Goal: Navigation & Orientation: Find specific page/section

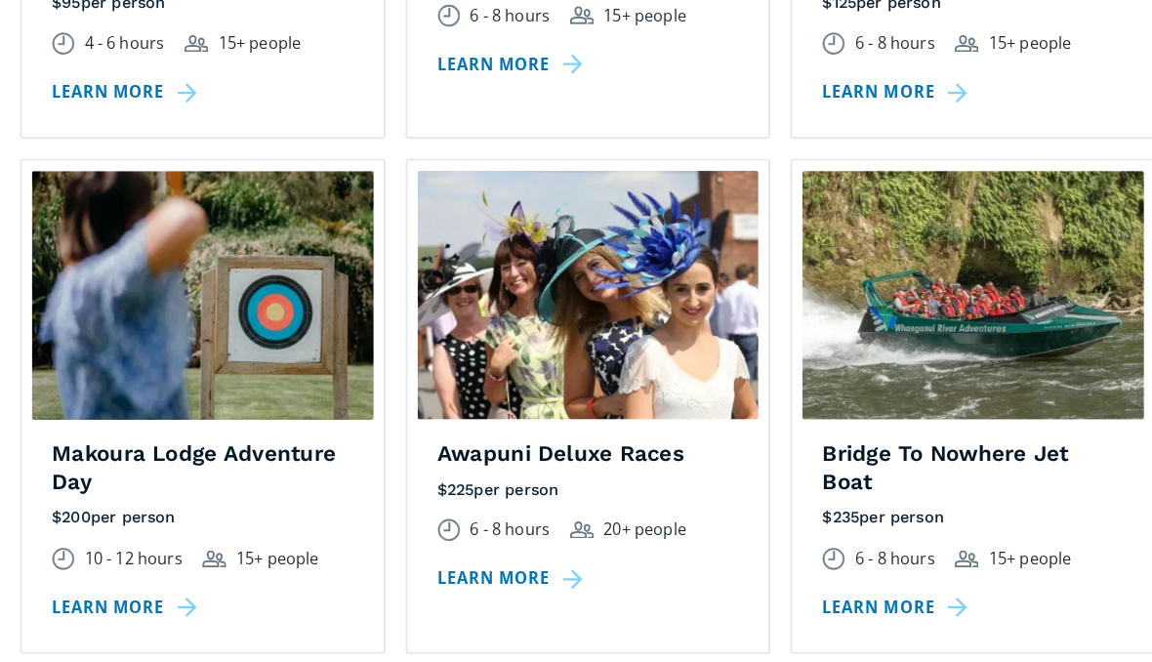
scroll to position [2502, 0]
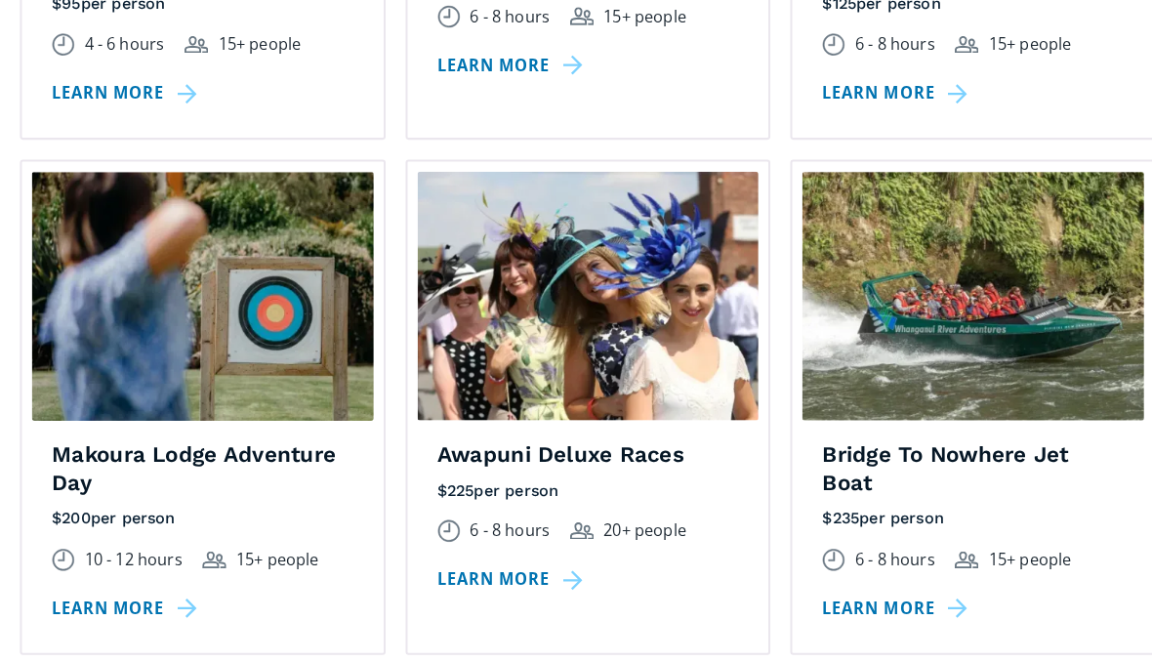
click at [641, 228] on img at bounding box center [576, 290] width 335 height 244
click at [522, 553] on link "Learn more" at bounding box center [502, 567] width 149 height 28
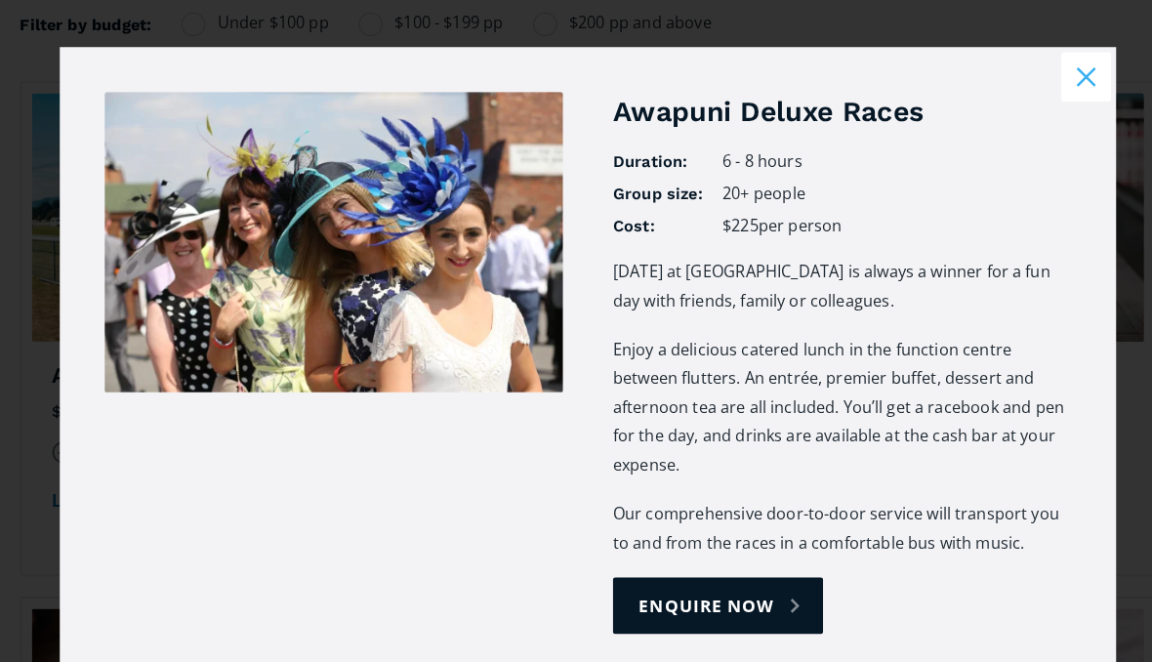
scroll to position [1570, 0]
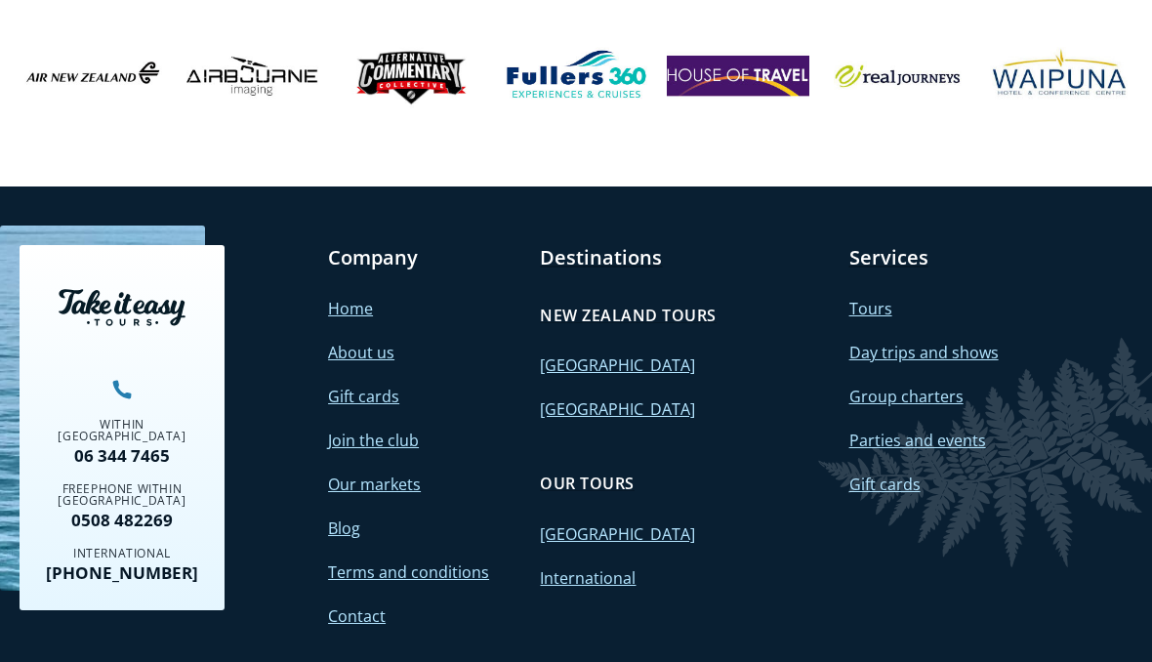
scroll to position [5089, 0]
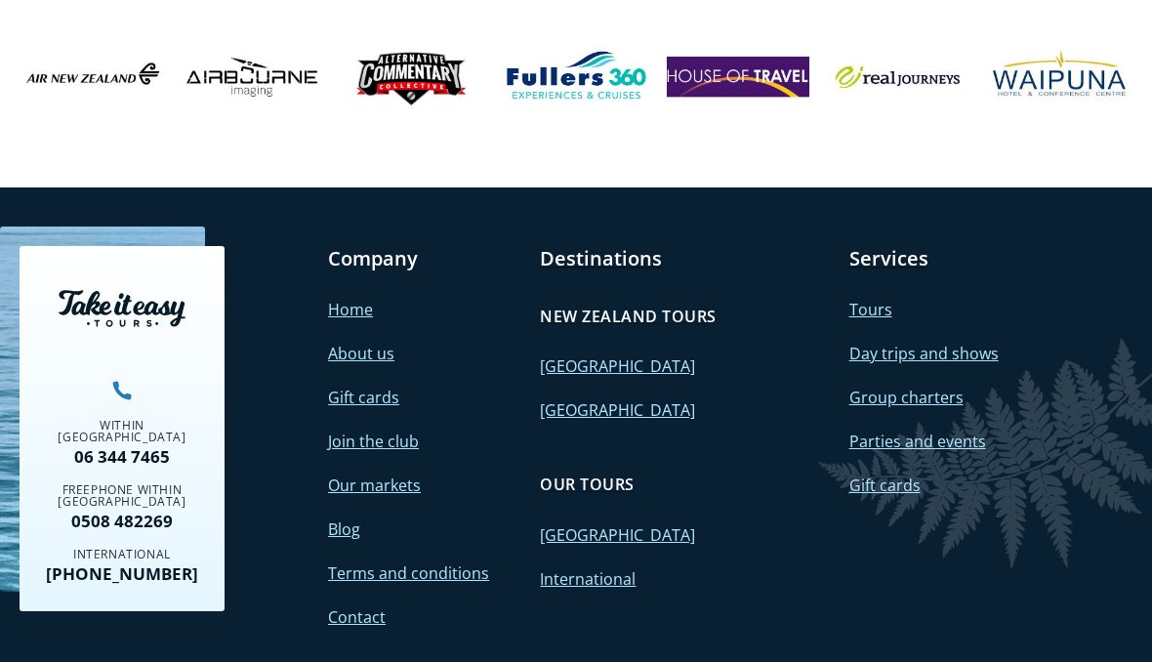
click at [624, 568] on link "International" at bounding box center [588, 578] width 96 height 21
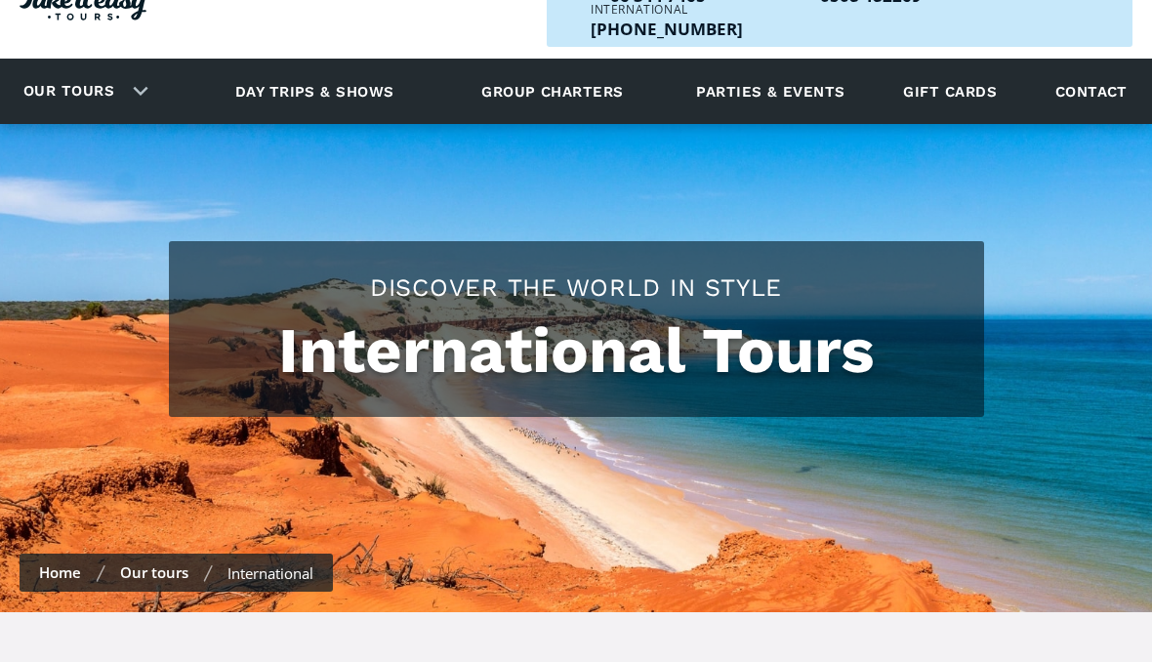
scroll to position [78, 0]
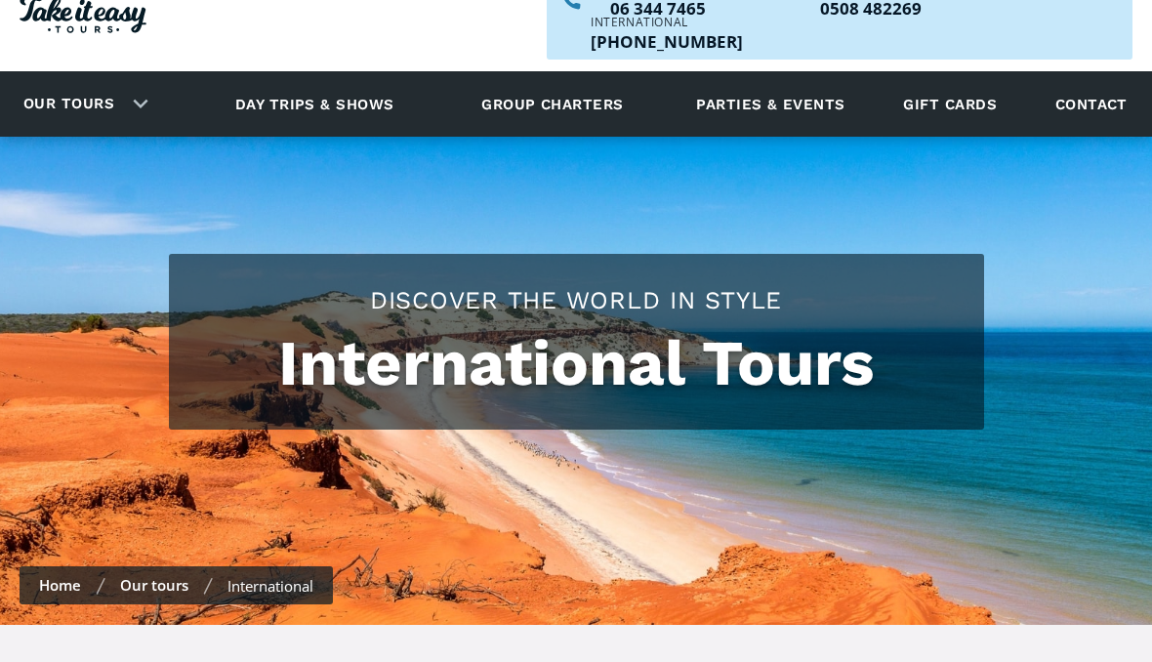
click at [964, 77] on link "Gift cards" at bounding box center [949, 104] width 113 height 54
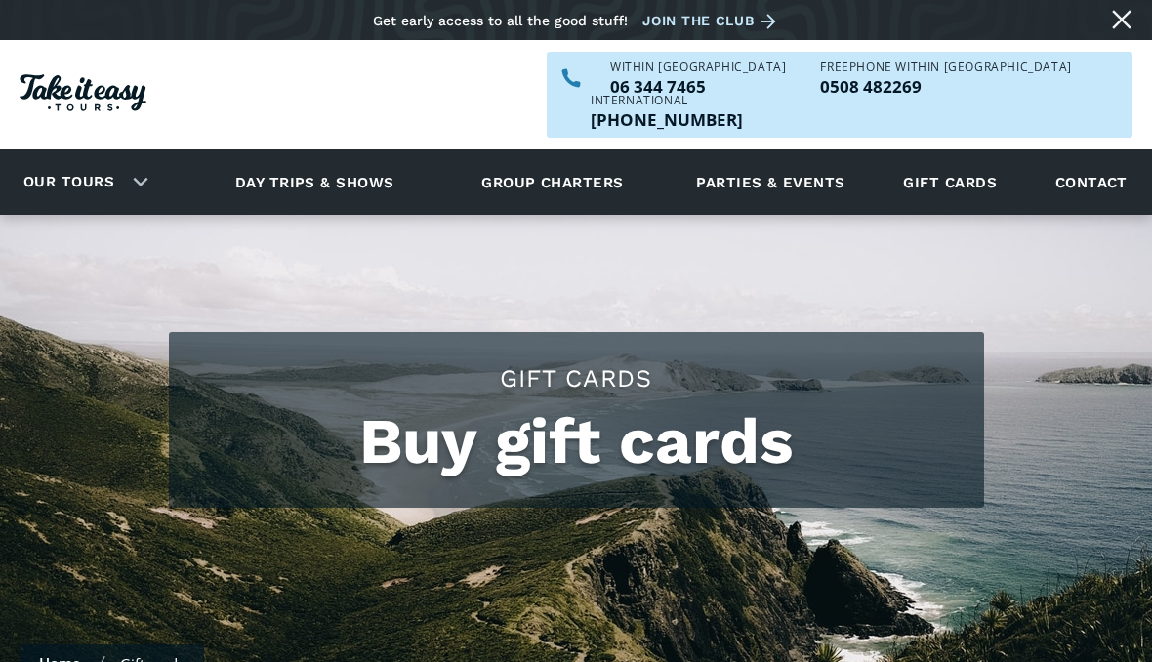
click at [1093, 155] on link "Contact" at bounding box center [1091, 182] width 92 height 54
click at [117, 159] on link "Our tours" at bounding box center [69, 182] width 120 height 46
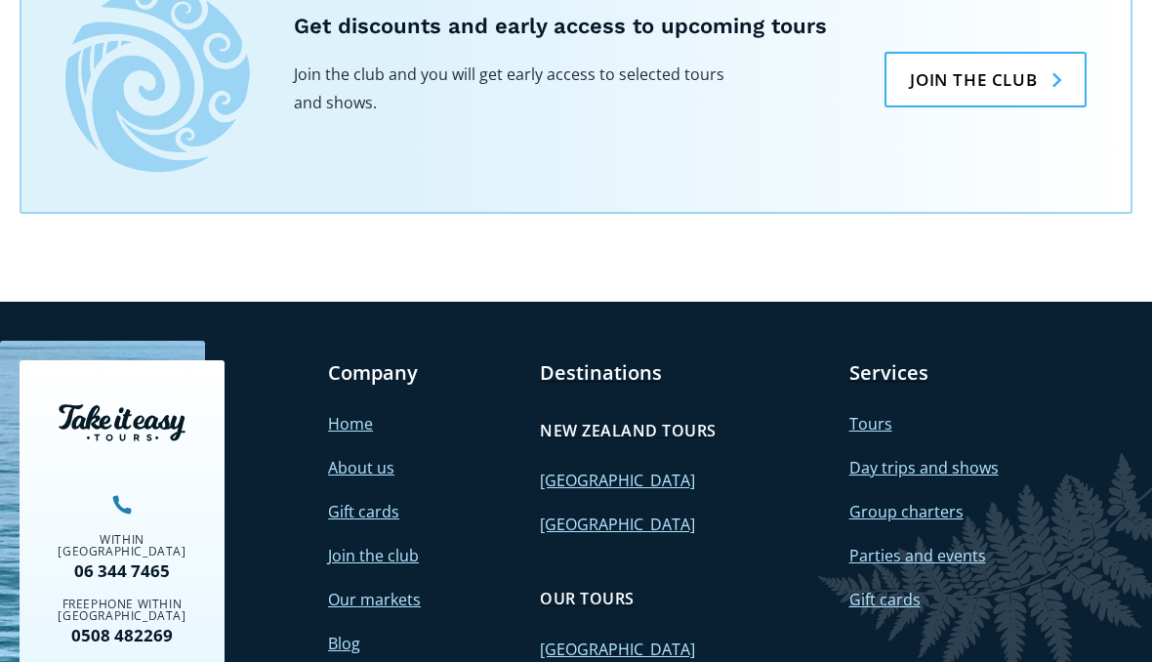
scroll to position [1703, 0]
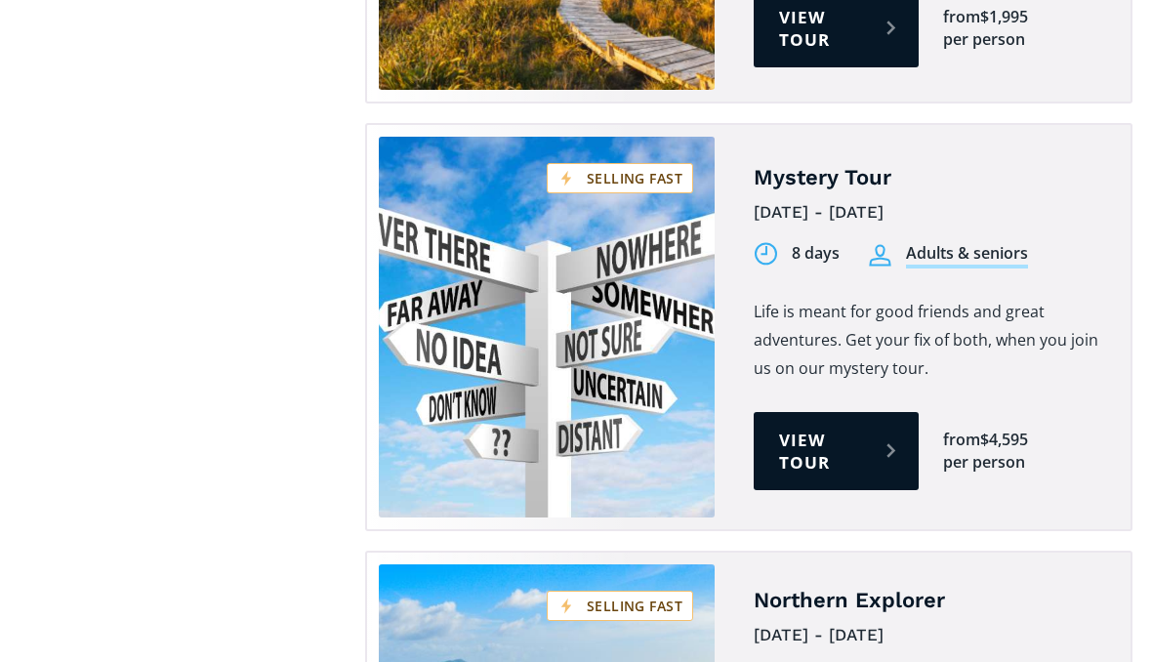
scroll to position [5294, 0]
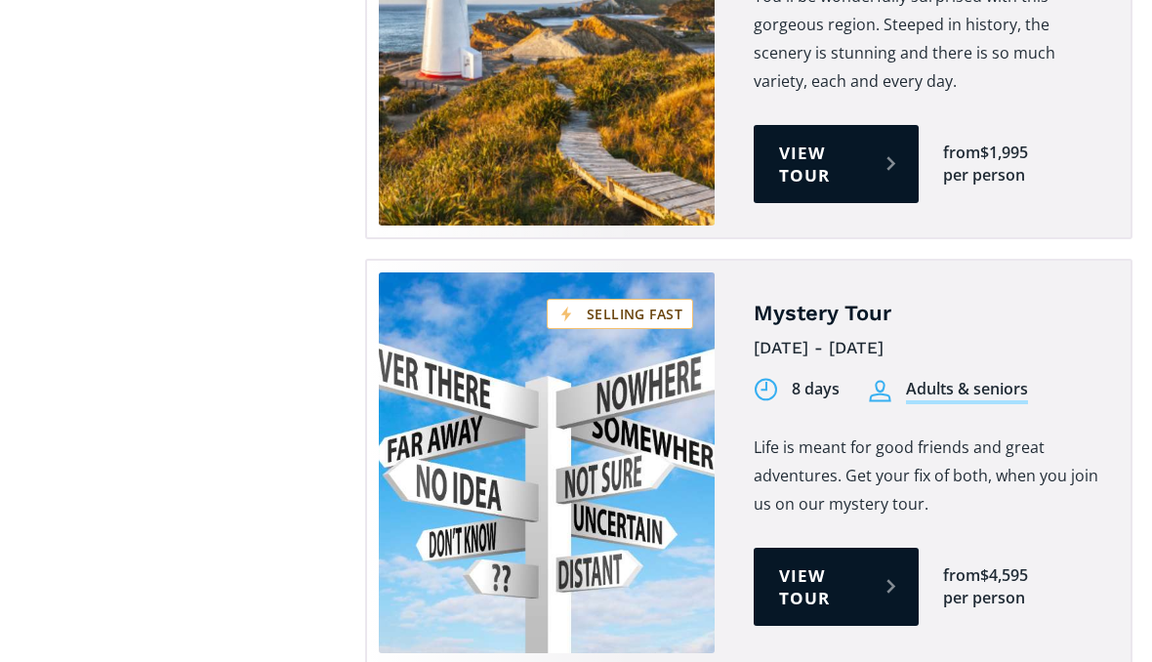
click at [887, 548] on link "View tour" at bounding box center [835, 587] width 165 height 78
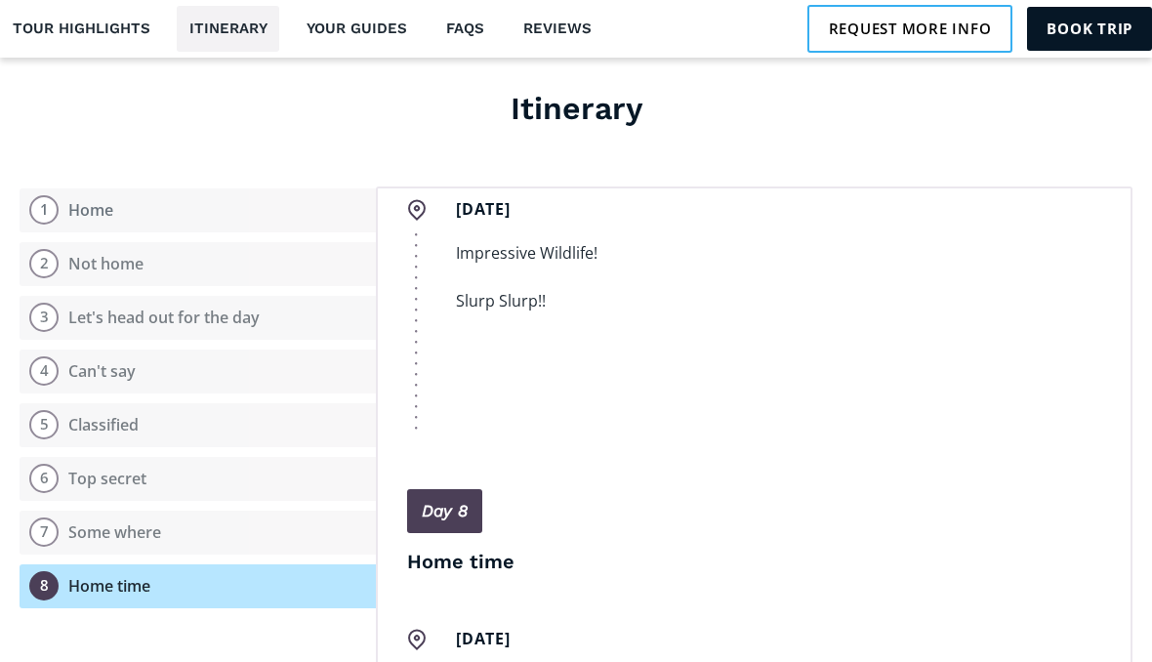
scroll to position [2647, 0]
click at [1078, 361] on div "15th Feb Impressive Wildlife! Slurp Slurp!! ‍ ‍" at bounding box center [754, 308] width 694 height 241
click at [175, 564] on button "8 Home time" at bounding box center [198, 586] width 356 height 44
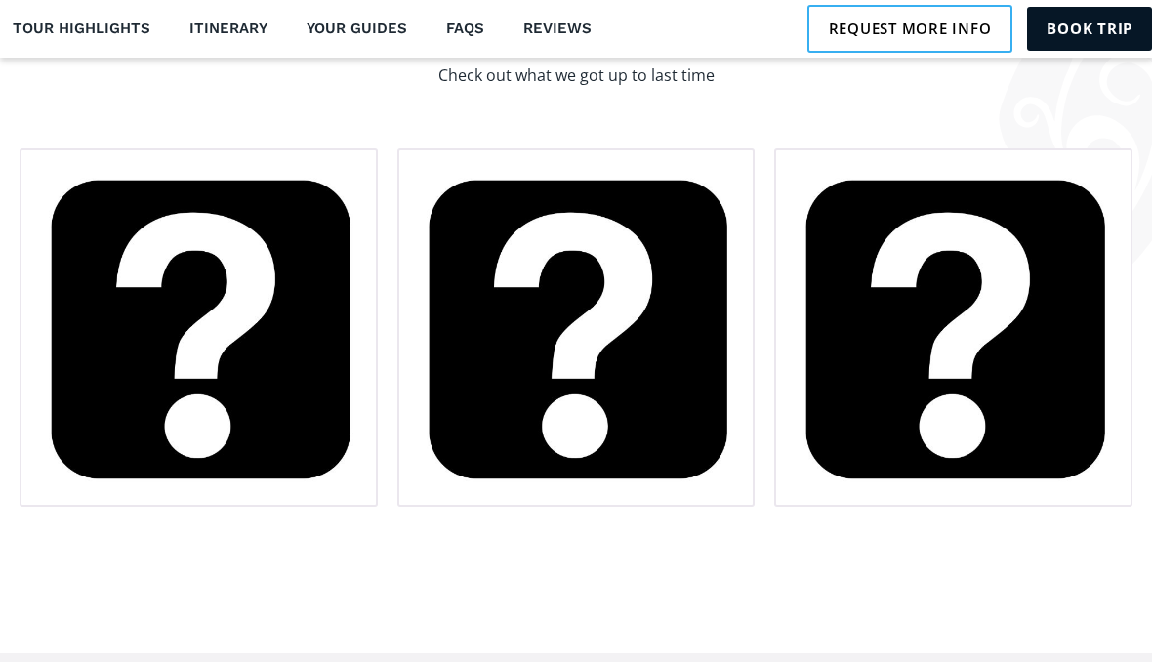
scroll to position [3137, 0]
